Goal: Information Seeking & Learning: Understand process/instructions

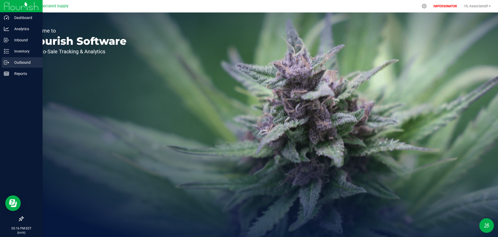
click at [5, 63] on icon at bounding box center [6, 62] width 5 height 5
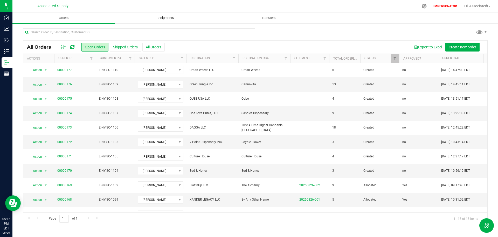
click at [163, 17] on span "Shipments" at bounding box center [167, 18] width 30 height 5
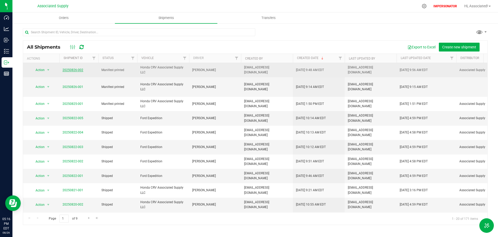
click at [72, 71] on link "20250826-002" at bounding box center [73, 70] width 21 height 4
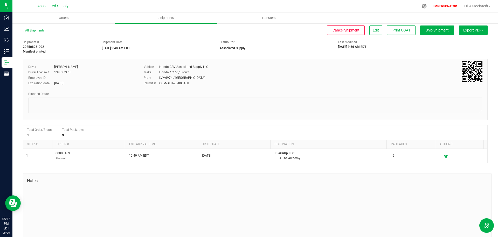
click at [465, 29] on span "Export PDF" at bounding box center [474, 30] width 20 height 4
click at [450, 49] on span "Manifest by Lot" at bounding box center [461, 50] width 22 height 4
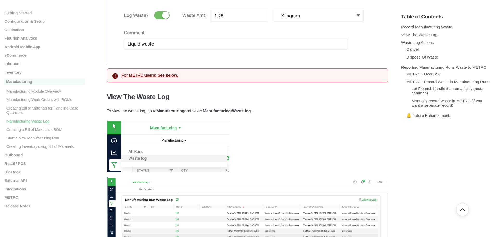
scroll to position [156, 0]
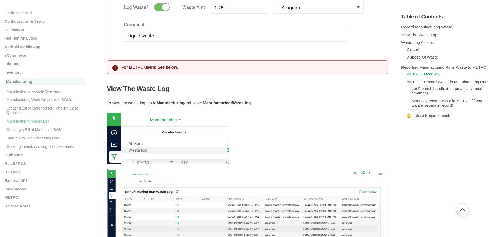
click at [427, 75] on link "METRC - Overview" at bounding box center [423, 74] width 34 height 4
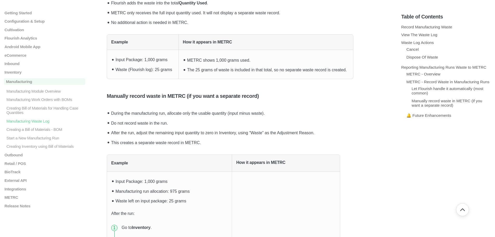
scroll to position [1185, 0]
click at [418, 102] on link "Manually record waste in METRC (if you want a separate record)" at bounding box center [446, 102] width 71 height 9
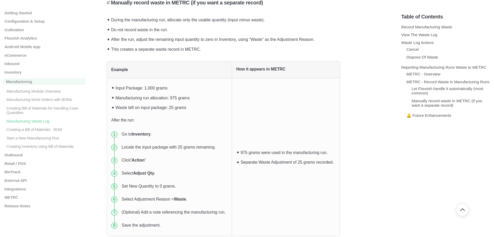
scroll to position [1004, 0]
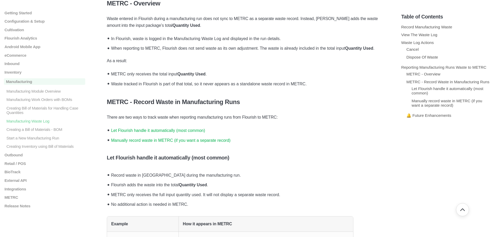
scroll to position [156, 0]
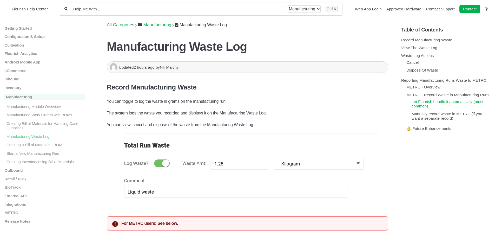
click at [421, 103] on link "Let Flourish handle it automatically (most common)" at bounding box center [447, 103] width 72 height 9
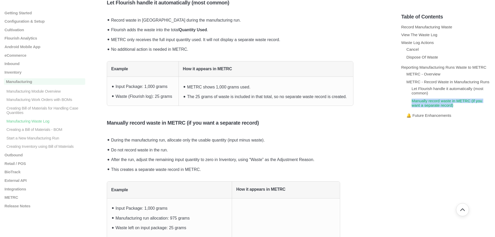
drag, startPoint x: 464, startPoint y: 107, endPoint x: 412, endPoint y: 103, distance: 52.6
click at [412, 103] on li "Manually record waste in METRC (if you want a separate record)" at bounding box center [450, 102] width 79 height 11
copy link "Manually record waste in METRC (if you want a separate record)"
drag, startPoint x: 431, startPoint y: 93, endPoint x: 412, endPoint y: 90, distance: 19.6
click at [412, 90] on li "Let Flourish handle it automatically (most common)" at bounding box center [450, 90] width 79 height 11
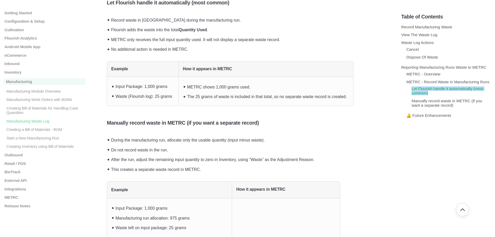
copy link "Let Flourish handle it automatically (most common)"
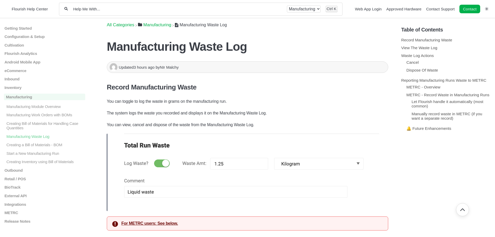
scroll to position [1158, 0]
